Goal: Task Accomplishment & Management: Complete application form

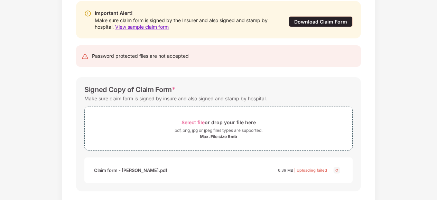
scroll to position [106, 0]
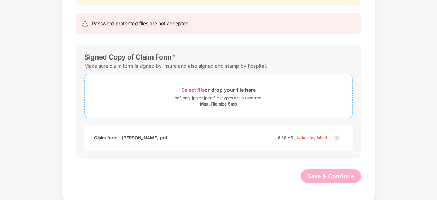
click at [200, 88] on span "Select file" at bounding box center [192, 90] width 23 height 6
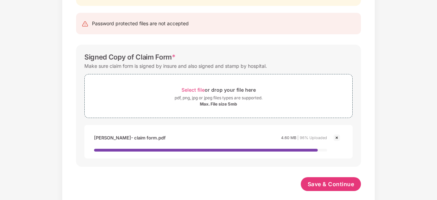
scroll to position [0, 0]
click at [320, 178] on button "Save & Continue" at bounding box center [331, 184] width 60 height 14
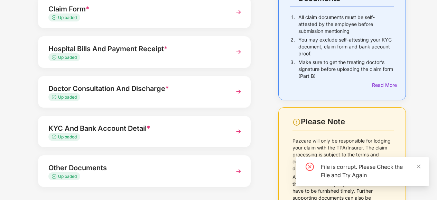
scroll to position [96, 0]
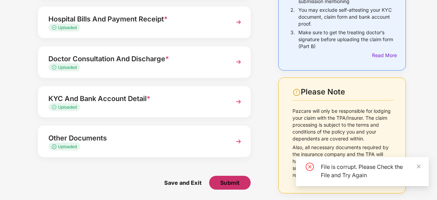
click at [222, 186] on span "Submit" at bounding box center [230, 183] width 20 height 8
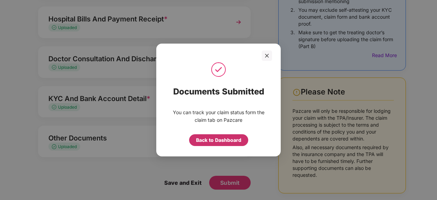
click at [207, 141] on div "Back to Dashboard" at bounding box center [218, 140] width 45 height 8
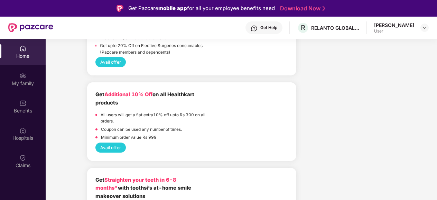
scroll to position [1007, 0]
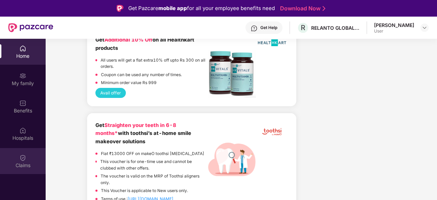
click at [16, 159] on div "Claims" at bounding box center [23, 161] width 46 height 26
